Goal: Information Seeking & Learning: Learn about a topic

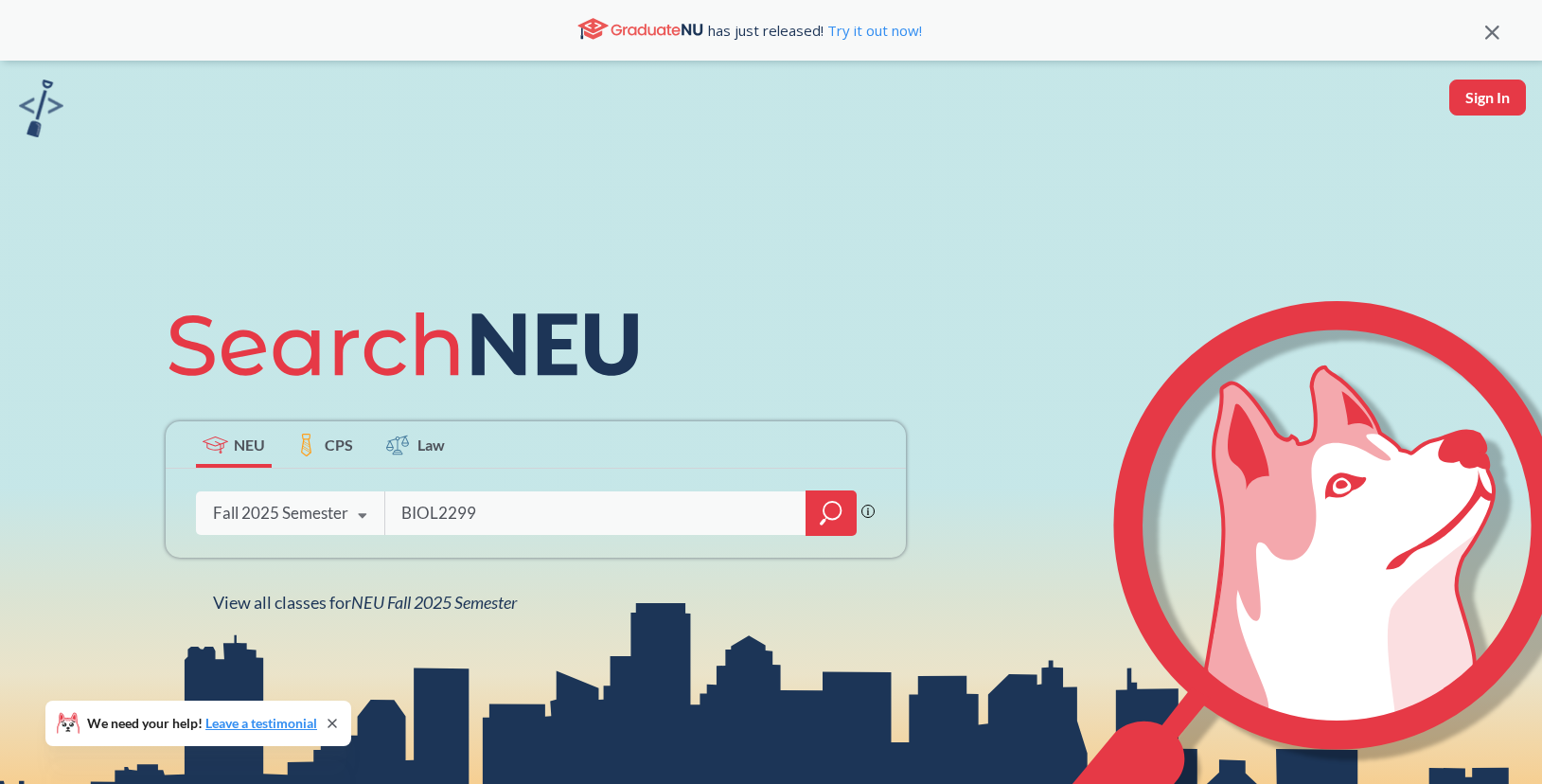
type input "BIOL2299"
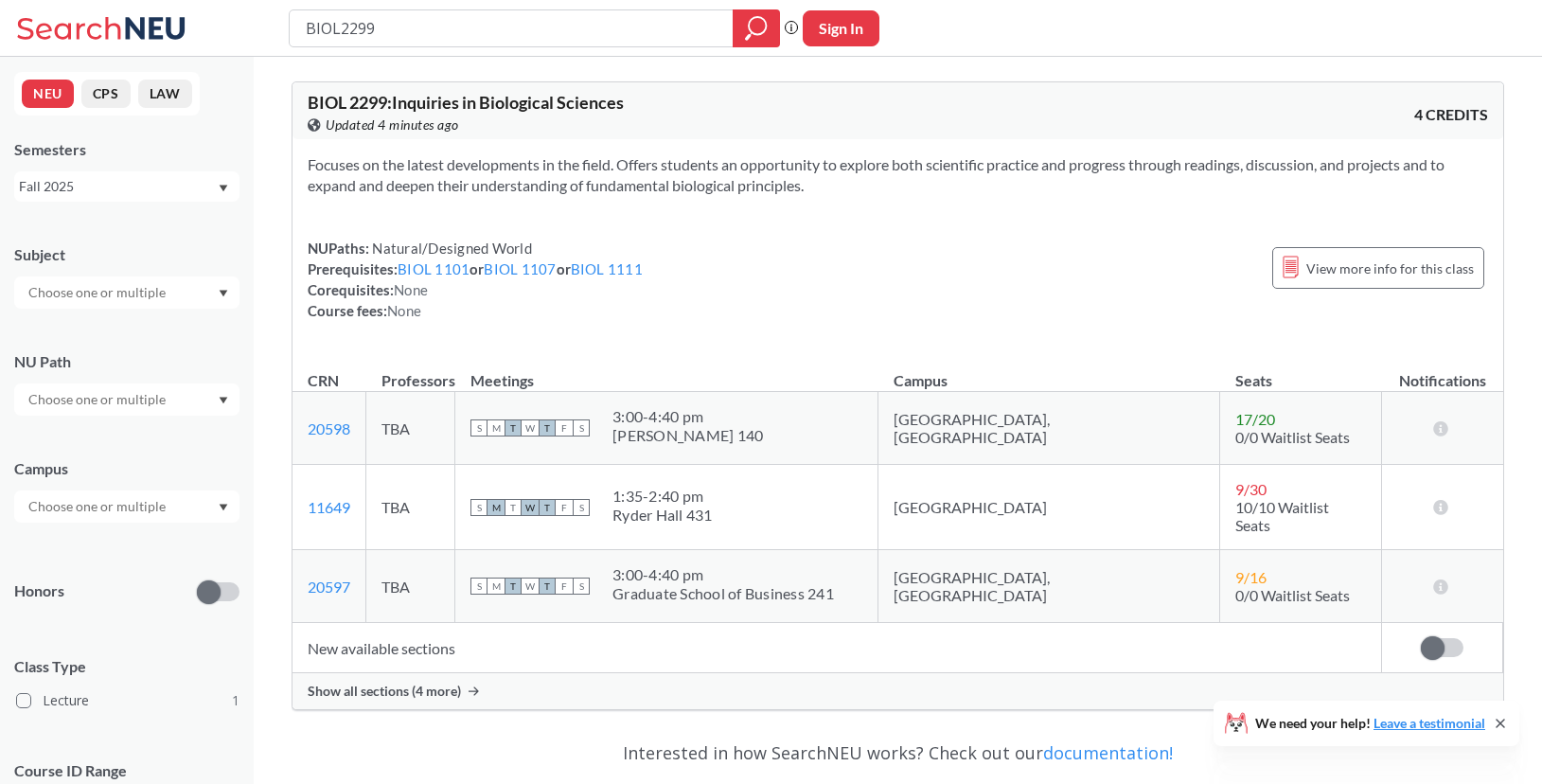
click at [388, 682] on span "Show all sections (4 more)" at bounding box center [384, 691] width 153 height 17
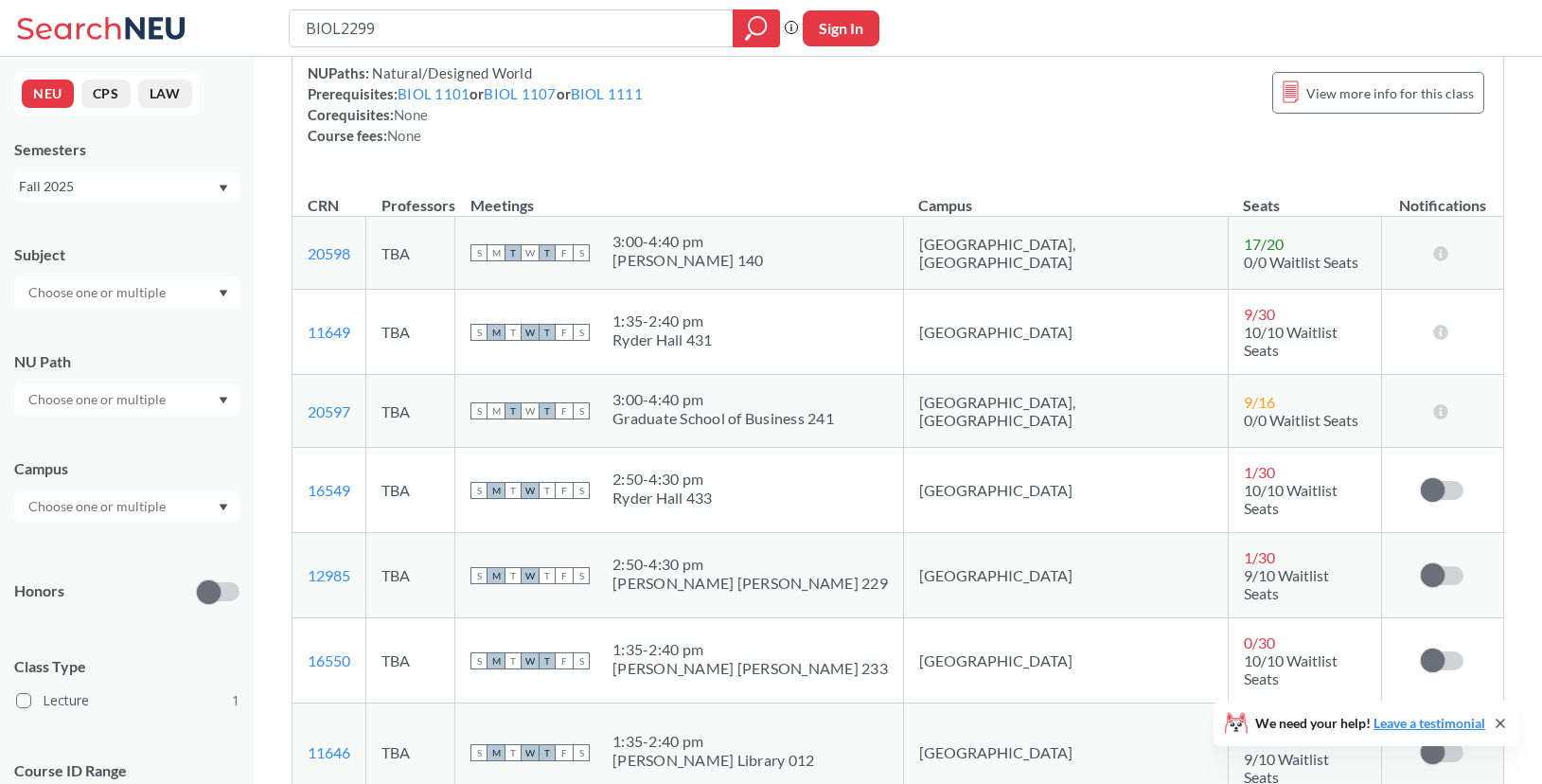
scroll to position [170, 0]
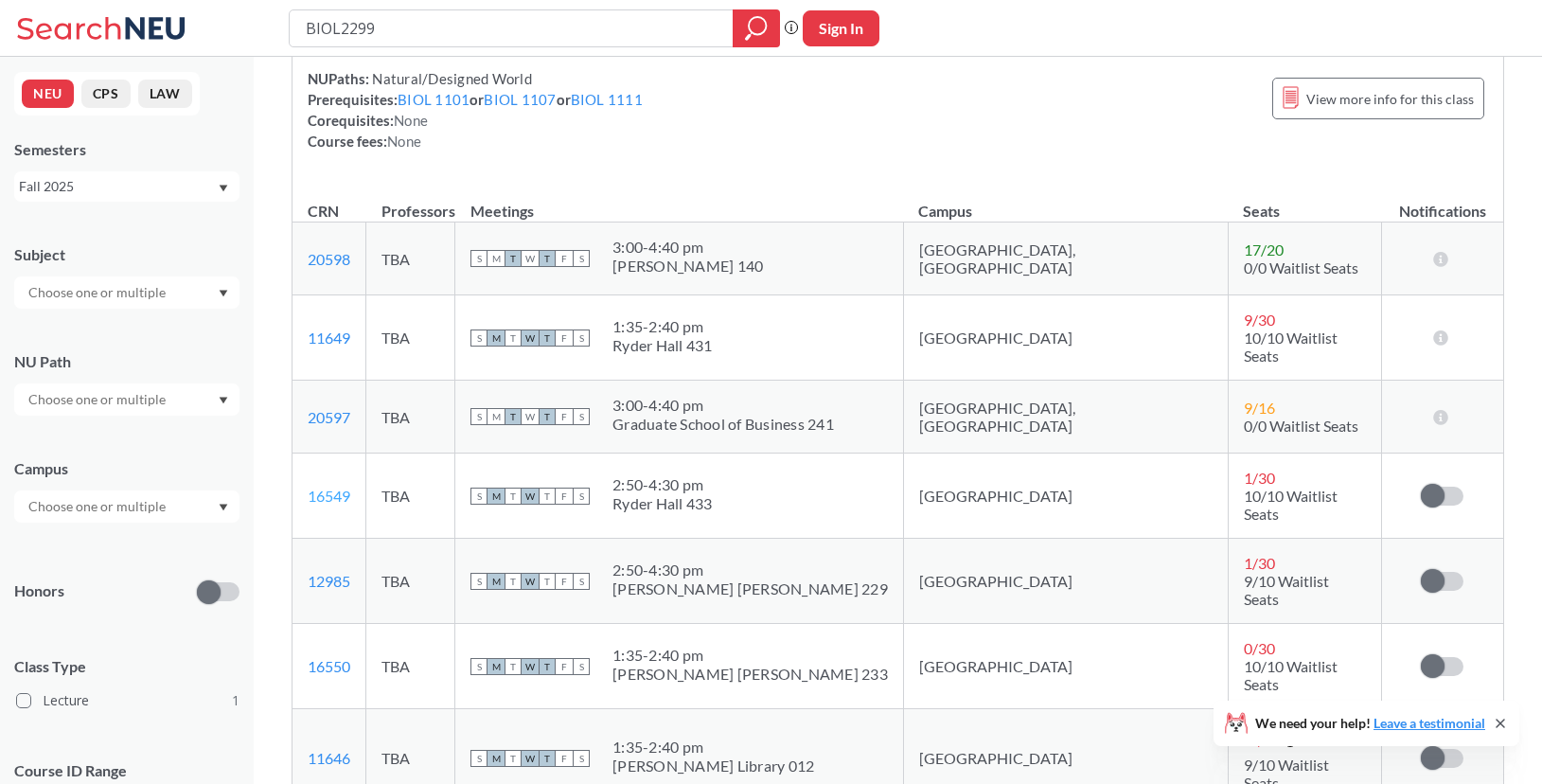
click at [322, 486] on link "16549" at bounding box center [329, 495] width 43 height 18
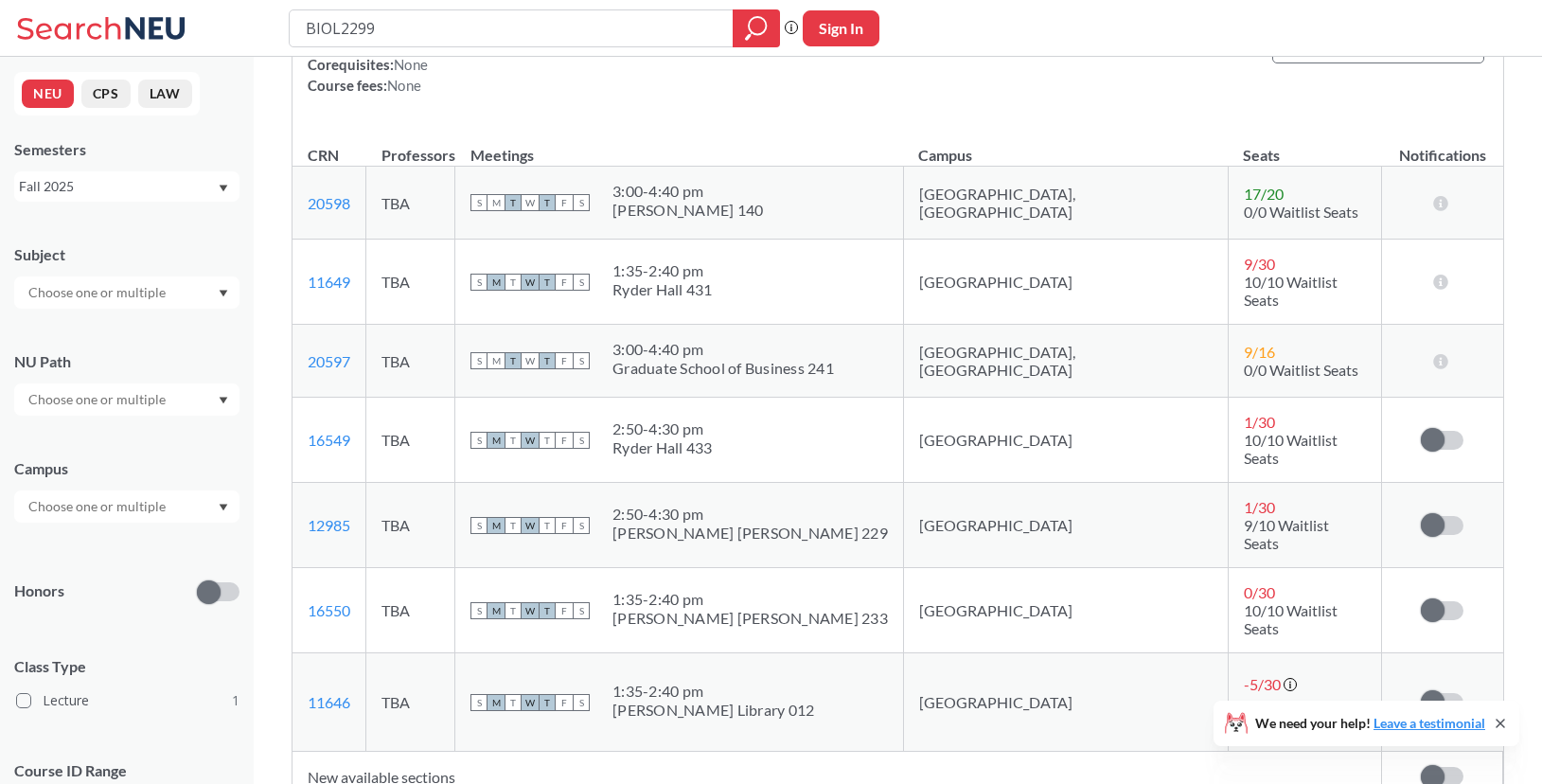
scroll to position [0, 0]
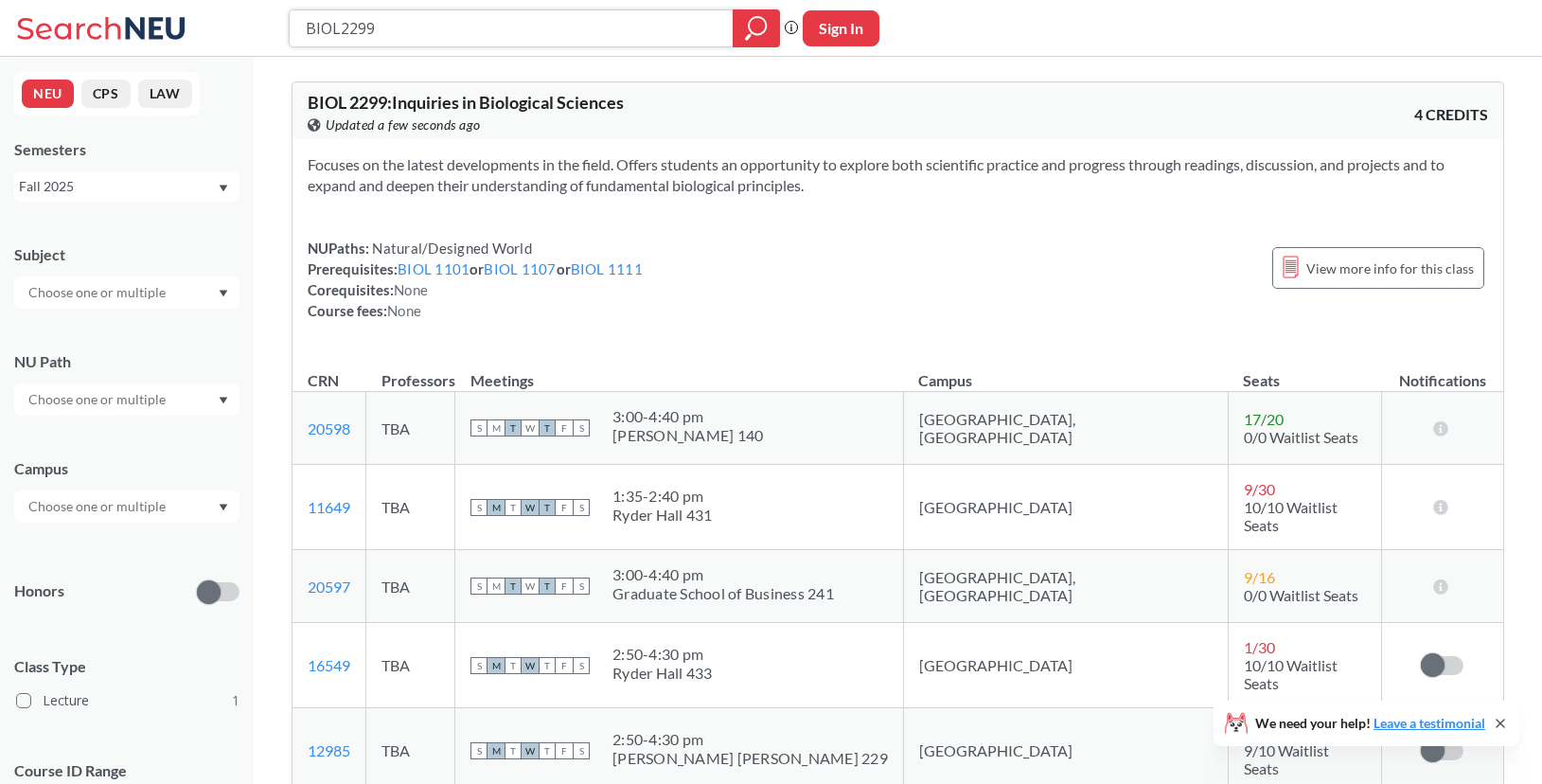
click at [523, 34] on input "BIOL2299" at bounding box center [512, 28] width 416 height 32
click at [758, 27] on icon "magnifying glass" at bounding box center [756, 28] width 22 height 26
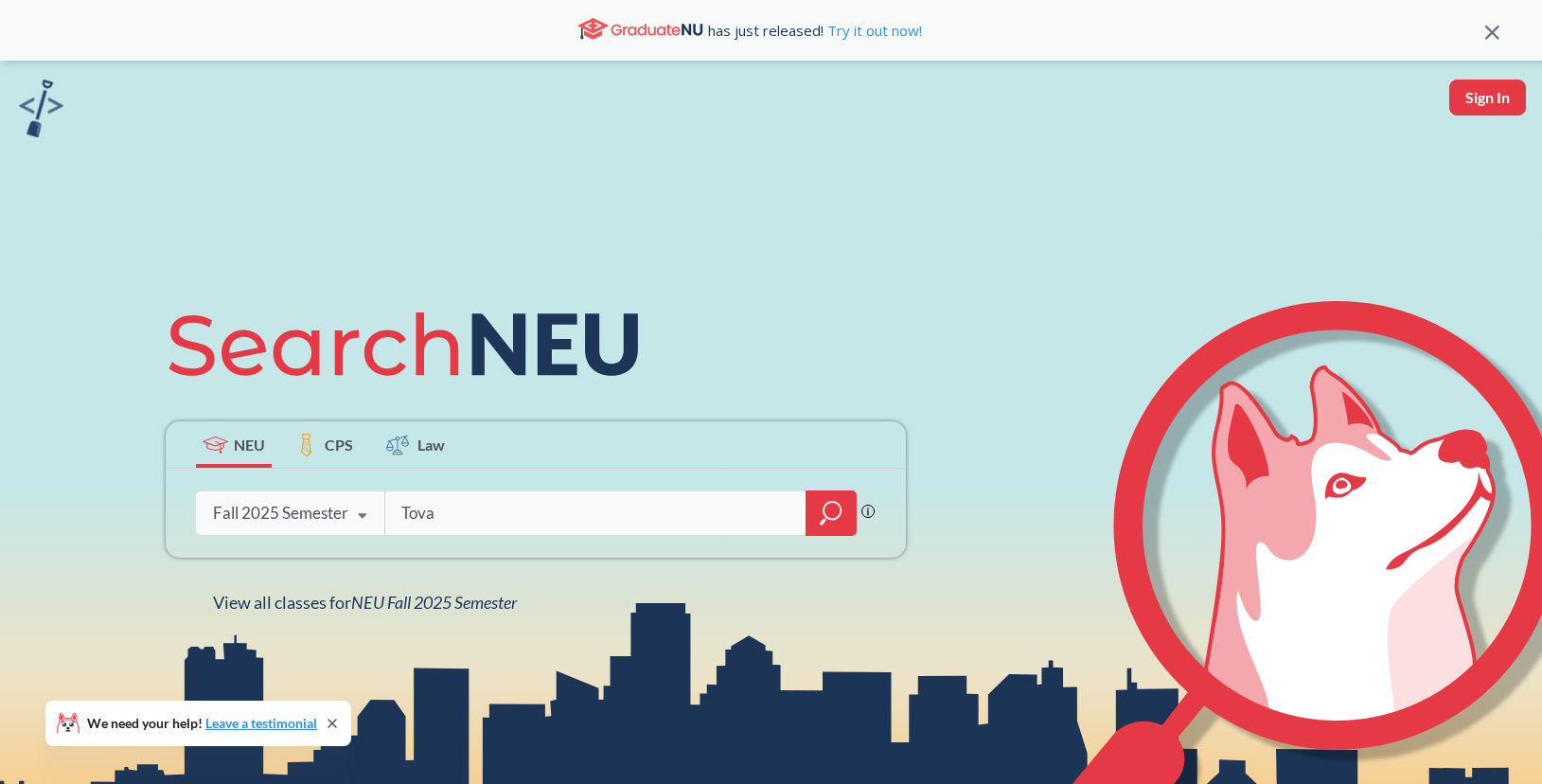
type input "Tovah"
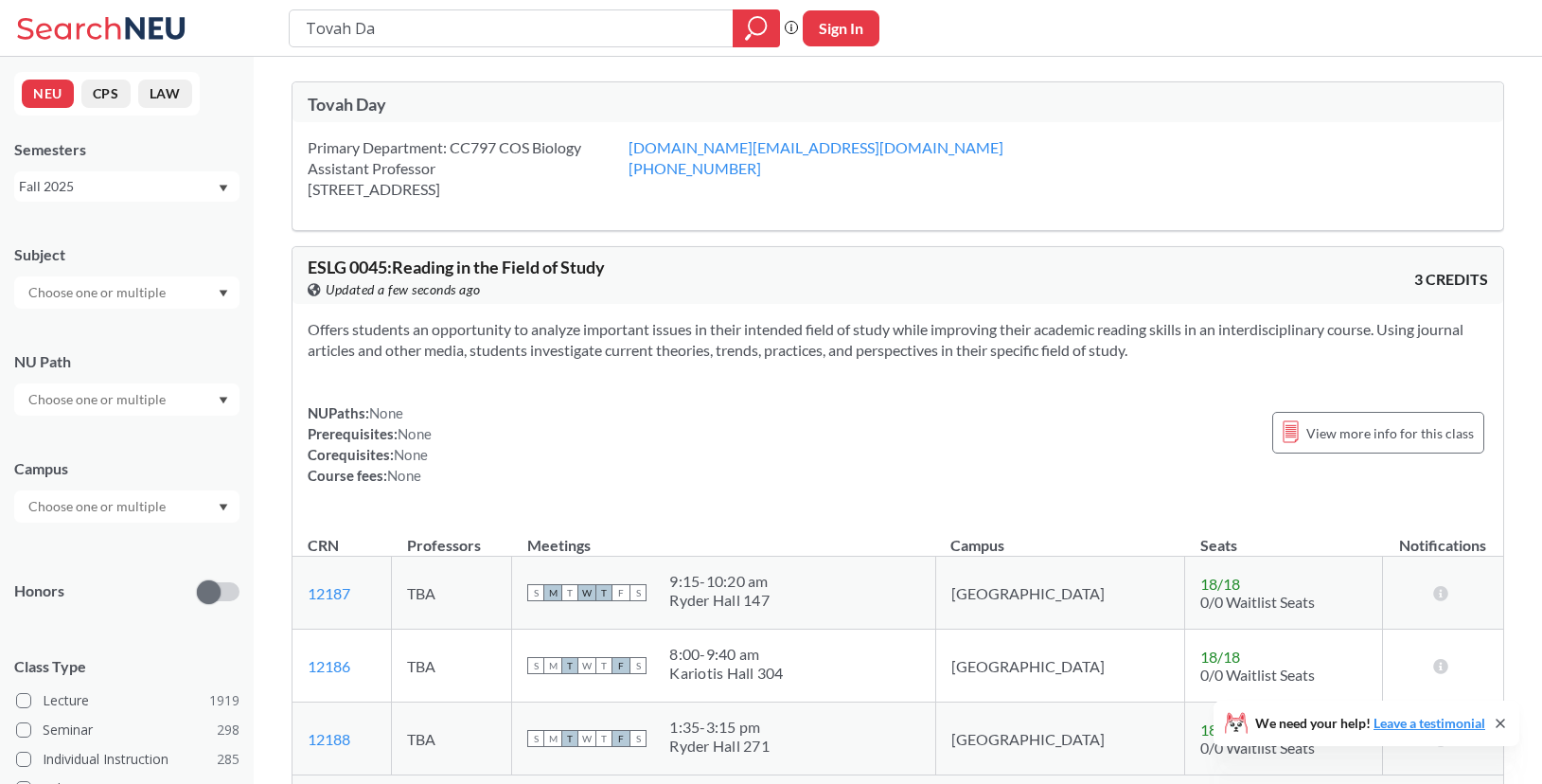
type input "Tovah Day"
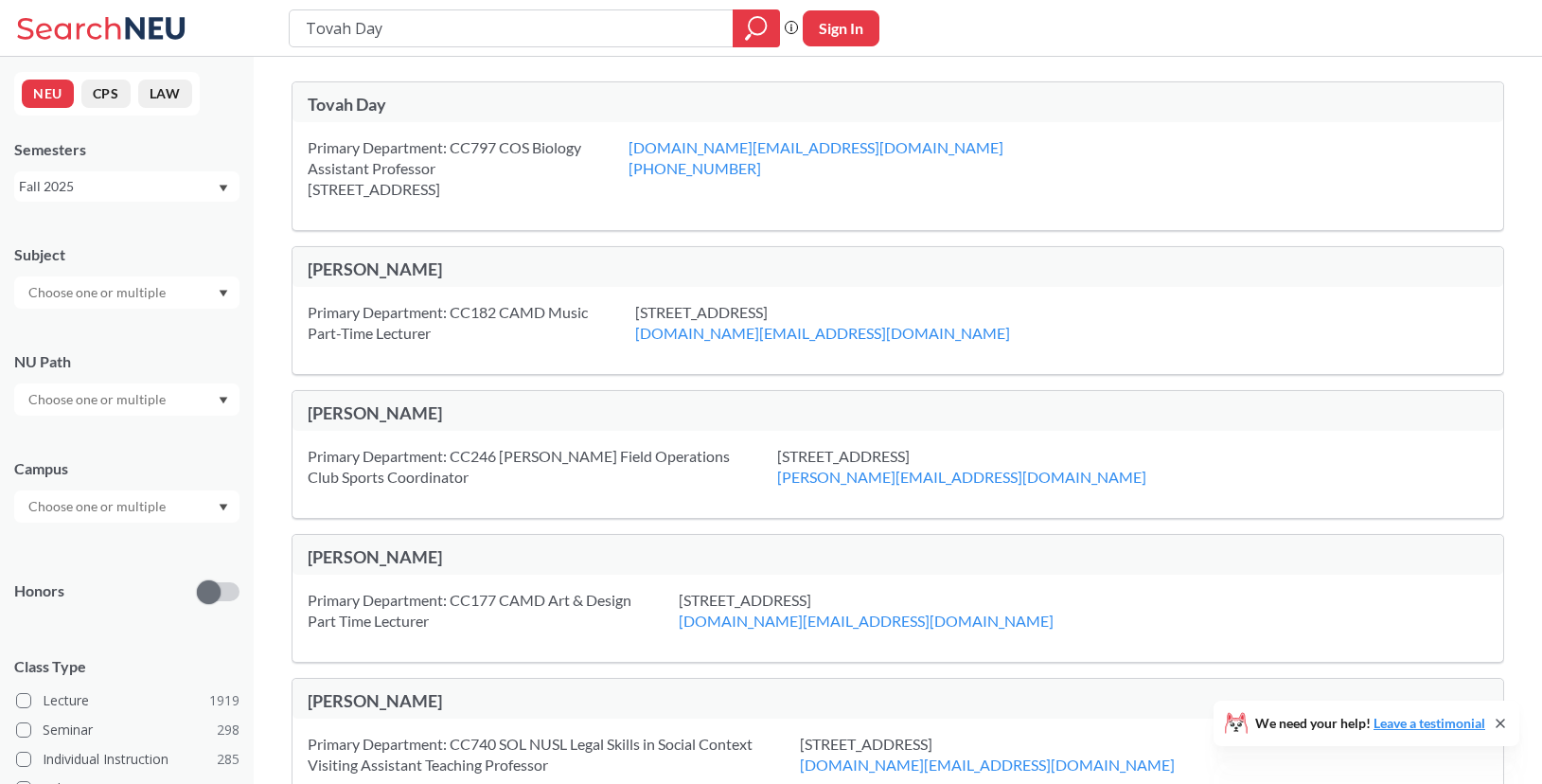
click at [465, 189] on div "Primary Department: CC797 COS Biology Assistant Professor [STREET_ADDRESS]" at bounding box center [467, 169] width 321 height 62
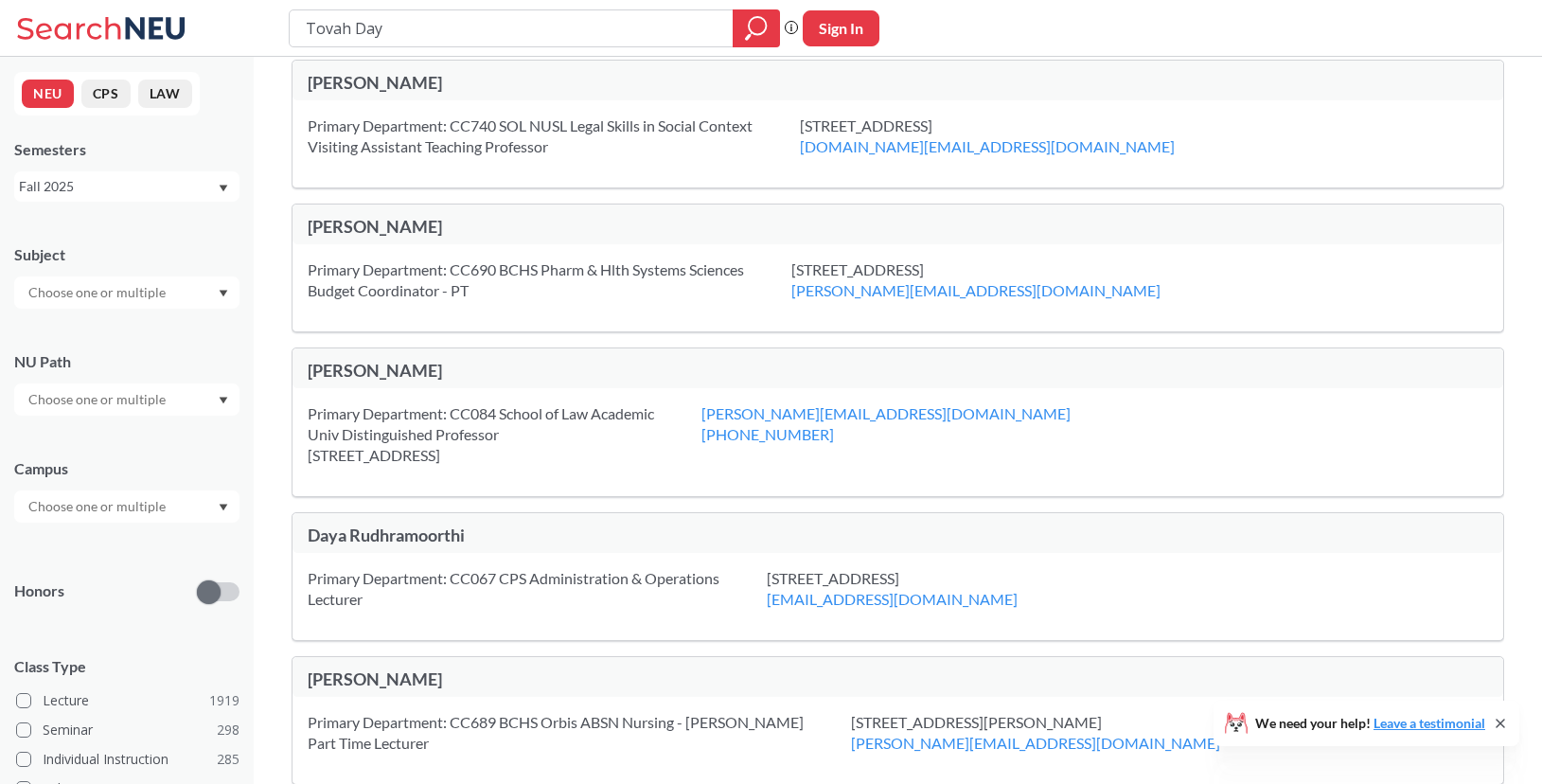
scroll to position [525, 0]
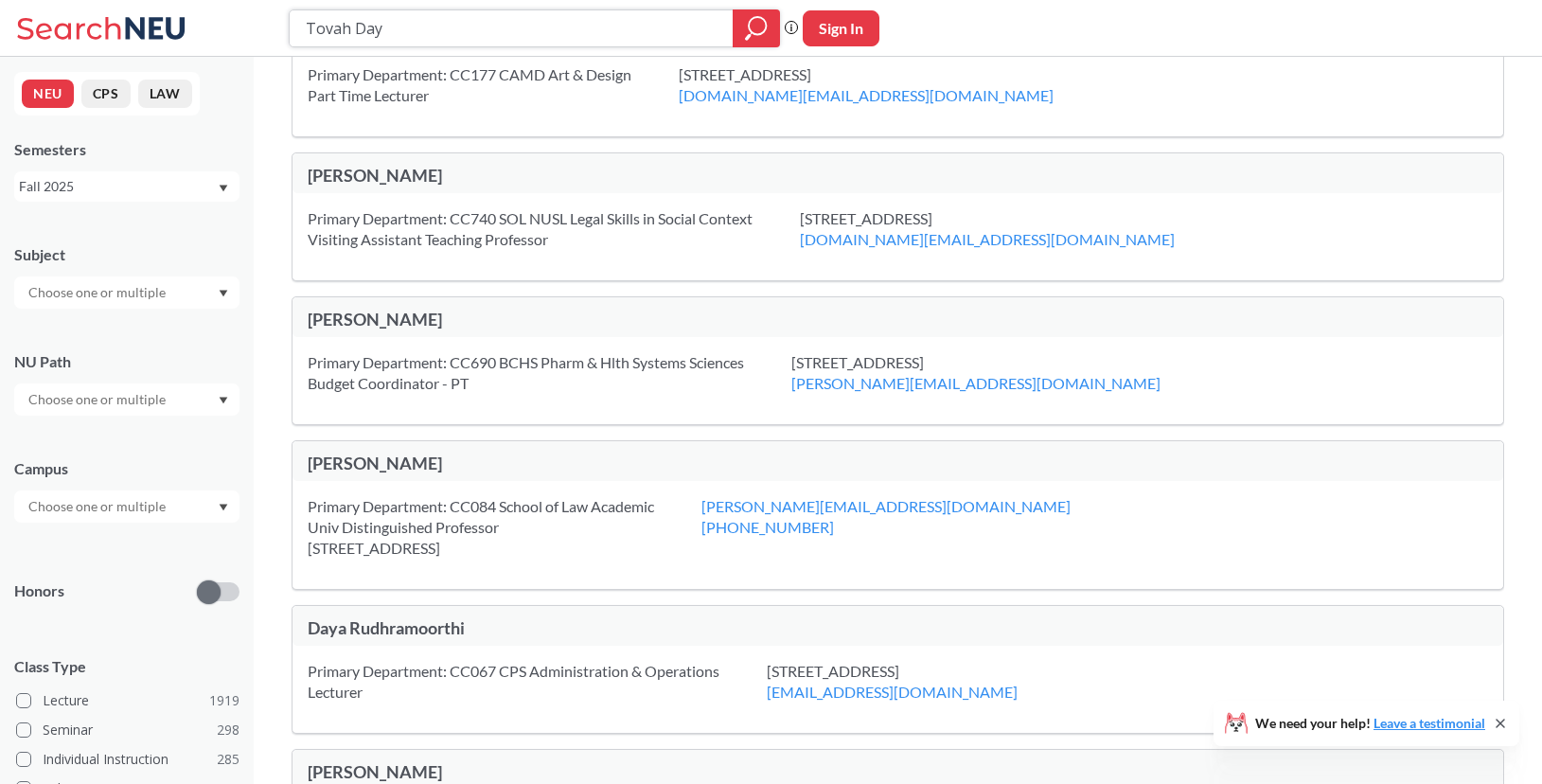
click at [307, 31] on input "Tovah Day" at bounding box center [512, 28] width 416 height 32
click at [453, 31] on input ""Tovah Day" at bounding box center [512, 28] width 416 height 32
type input ""Tovah Day""
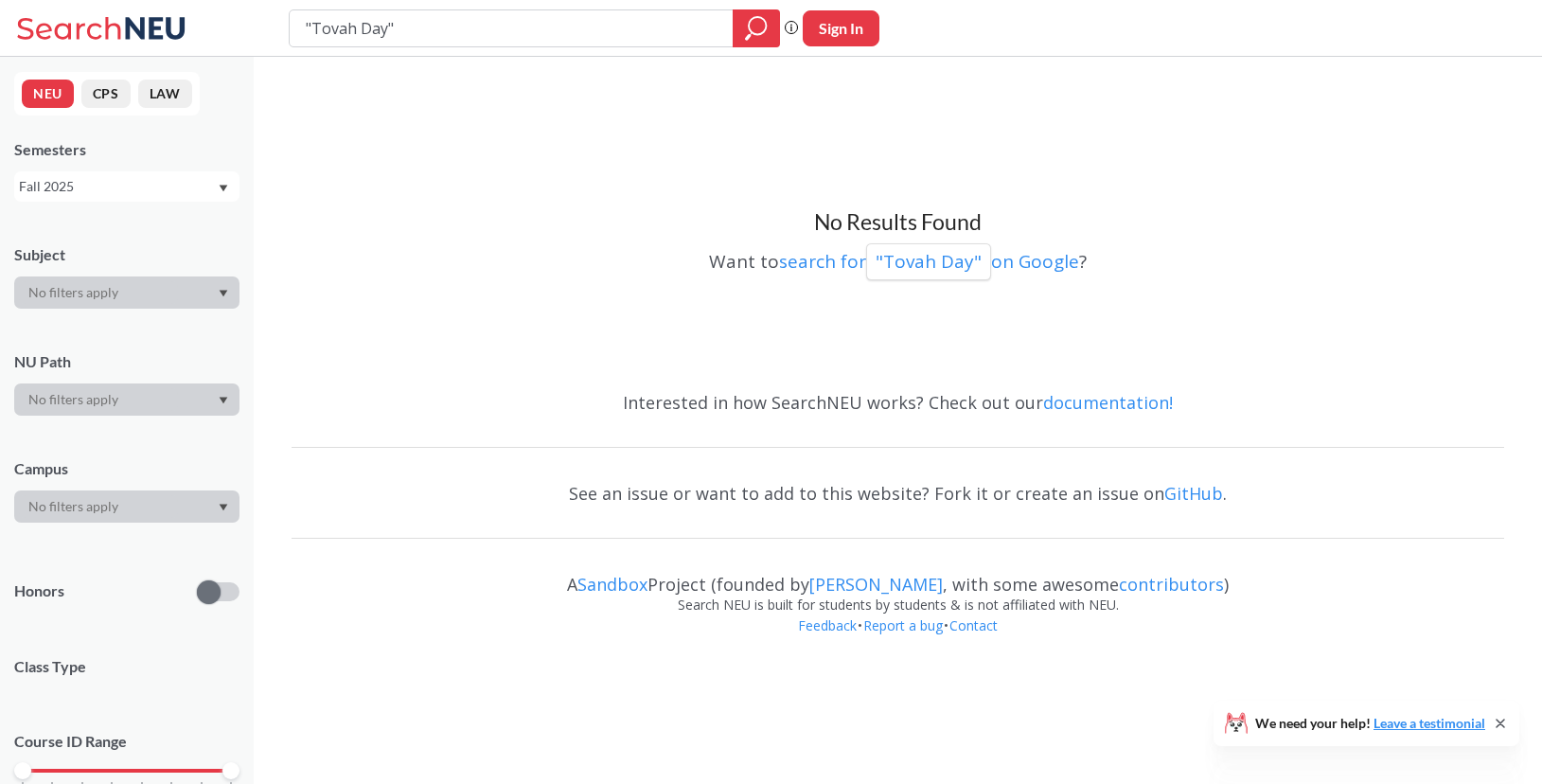
drag, startPoint x: 406, startPoint y: 26, endPoint x: 229, endPoint y: 25, distance: 177.0
click at [229, 25] on div ""Tovah Day" Phrase search guarantees the exact search appears in the results. E…" at bounding box center [771, 28] width 1542 height 57
type input "BIOL2299"
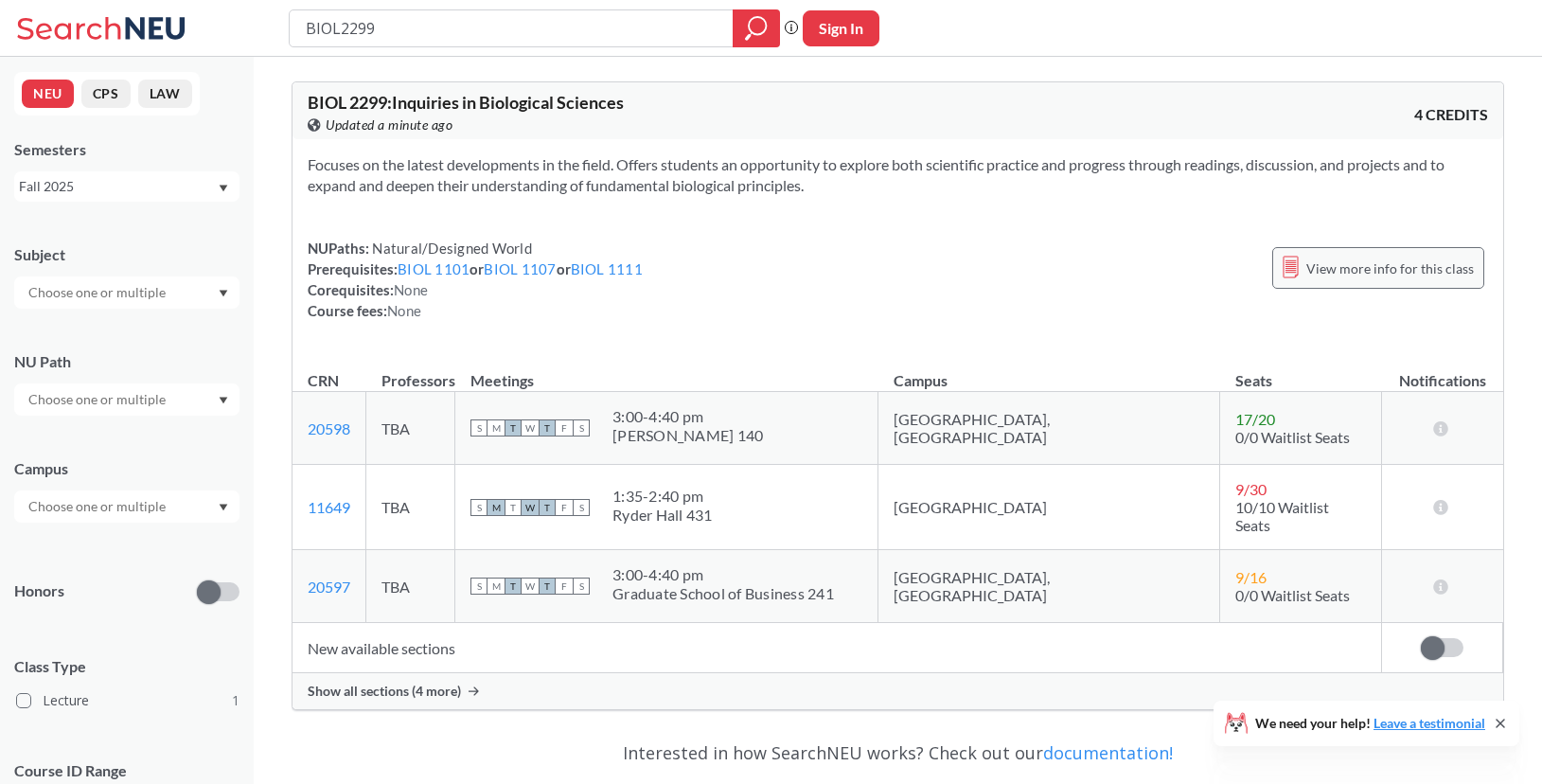
click at [1367, 261] on span "View more info for this class" at bounding box center [1390, 268] width 168 height 23
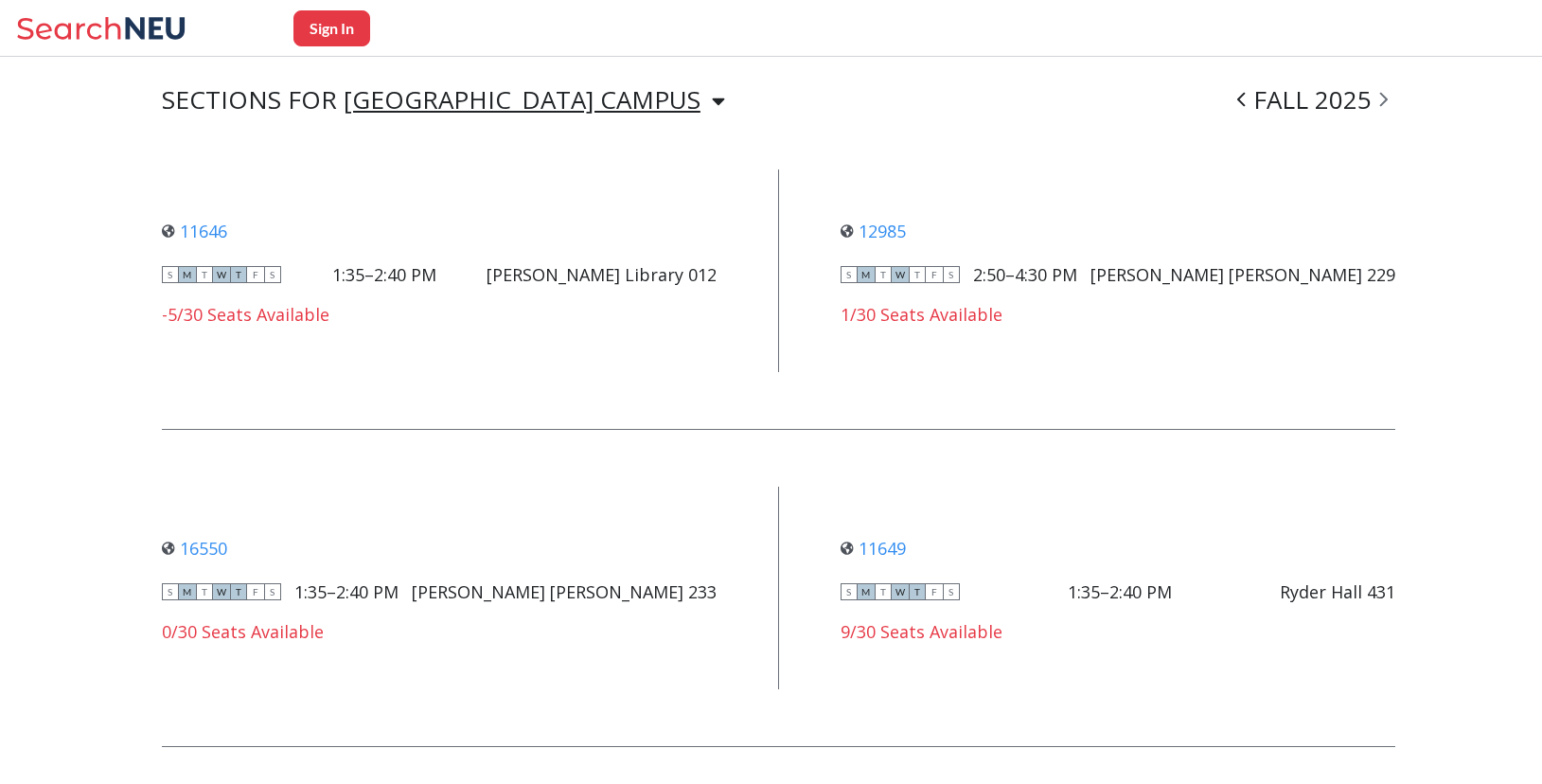
scroll to position [1507, 0]
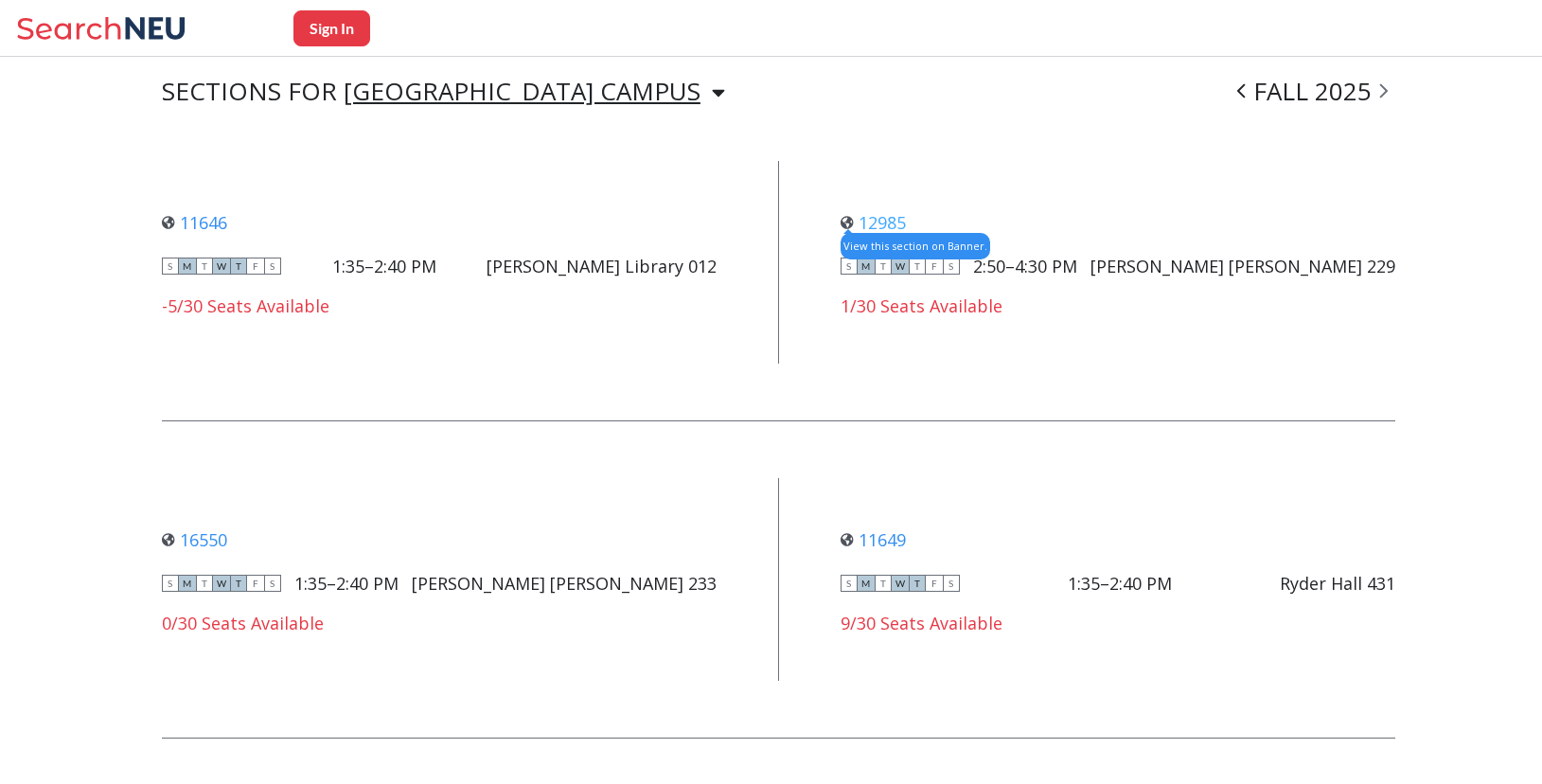
click at [887, 219] on link "12985" at bounding box center [872, 222] width 65 height 22
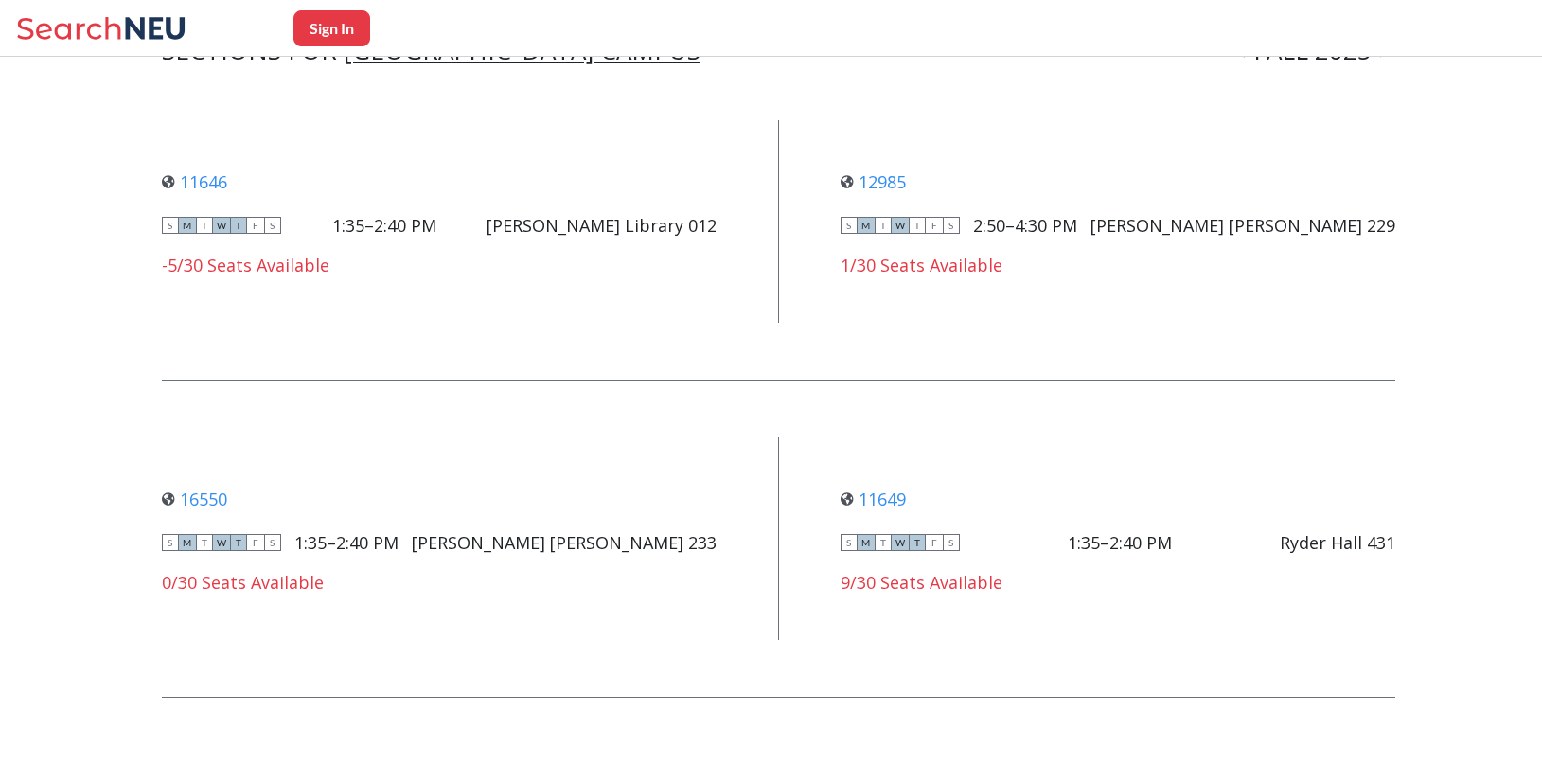
scroll to position [1550, 0]
